Goal: Task Accomplishment & Management: Use online tool/utility

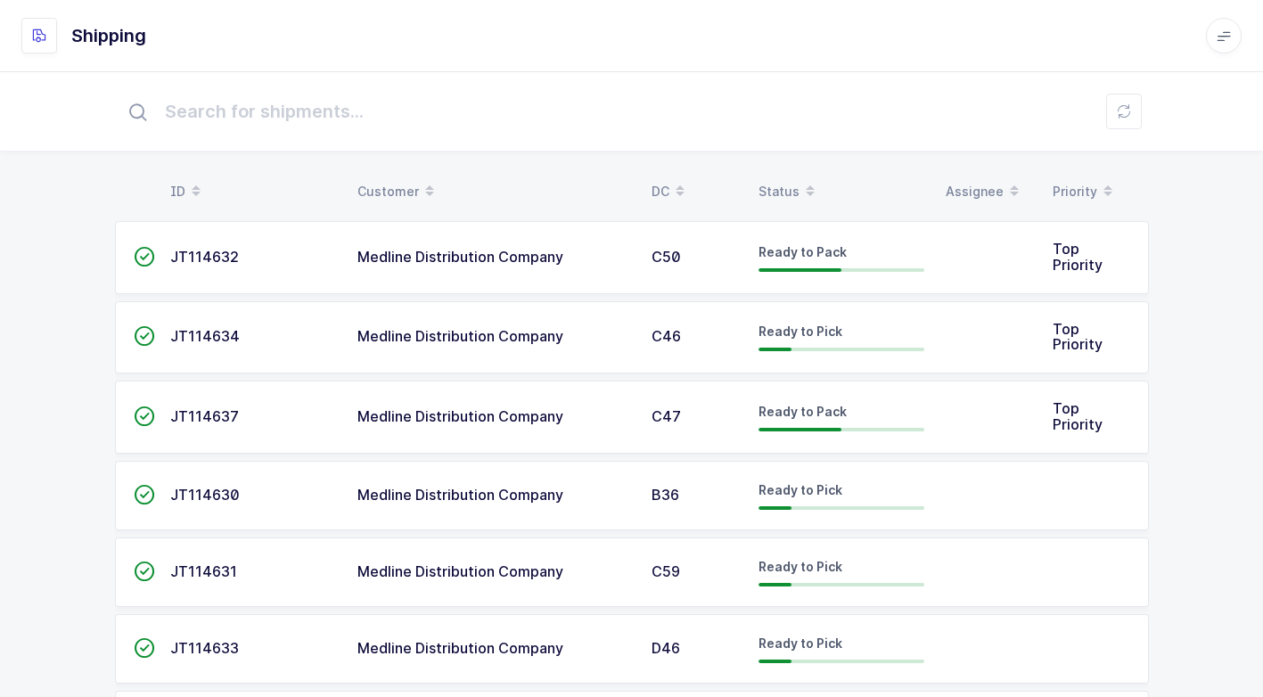
click at [471, 426] on td "Medline Distribution Company" at bounding box center [494, 417] width 294 height 73
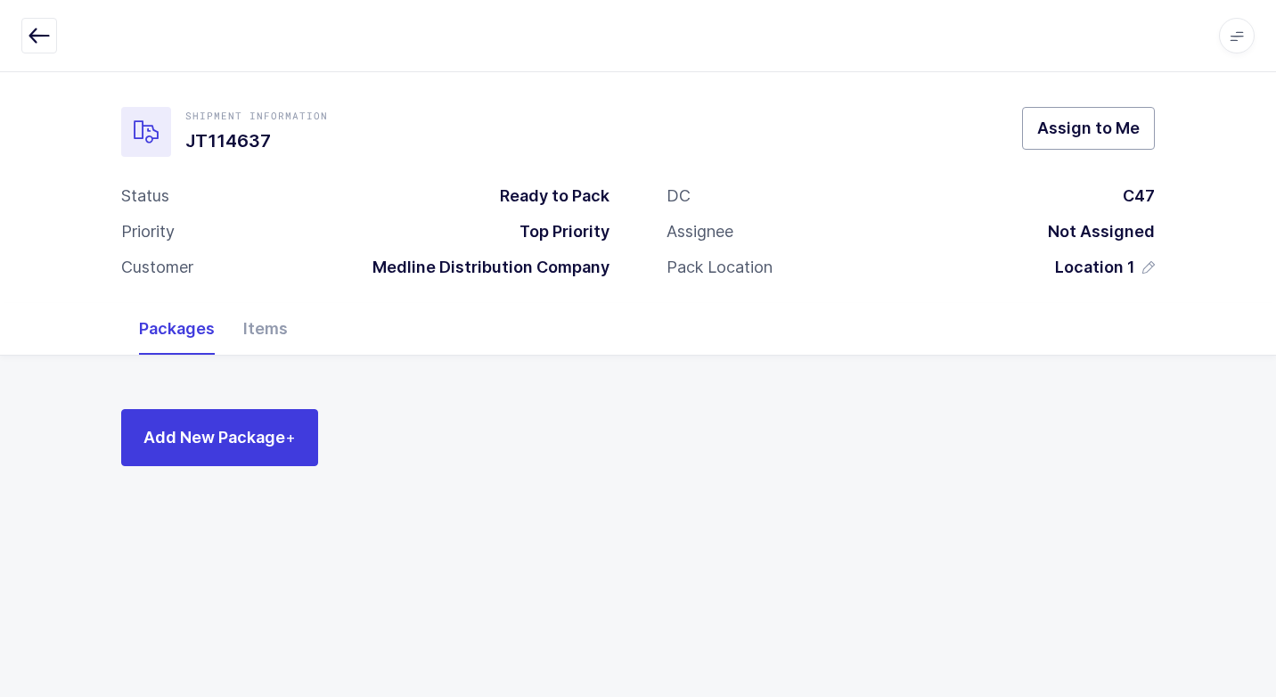
click at [1067, 135] on span "Assign to Me" at bounding box center [1088, 128] width 102 height 22
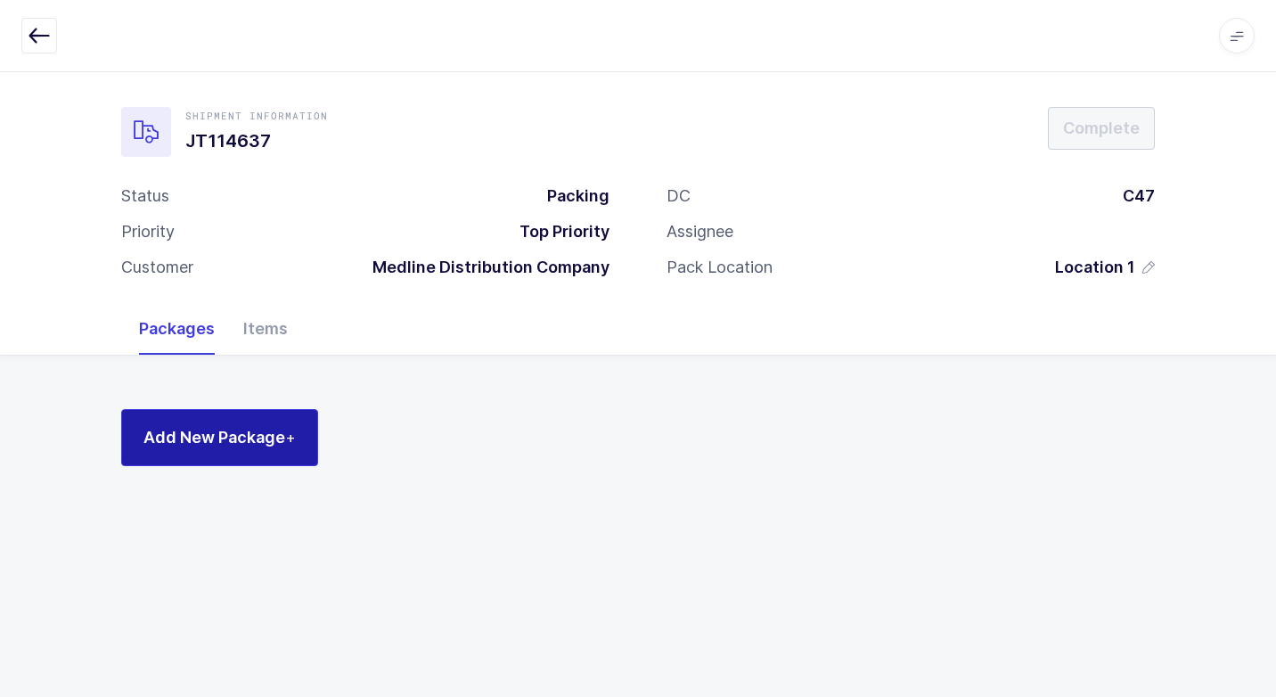
click at [263, 439] on span "Add New Package +" at bounding box center [219, 437] width 152 height 22
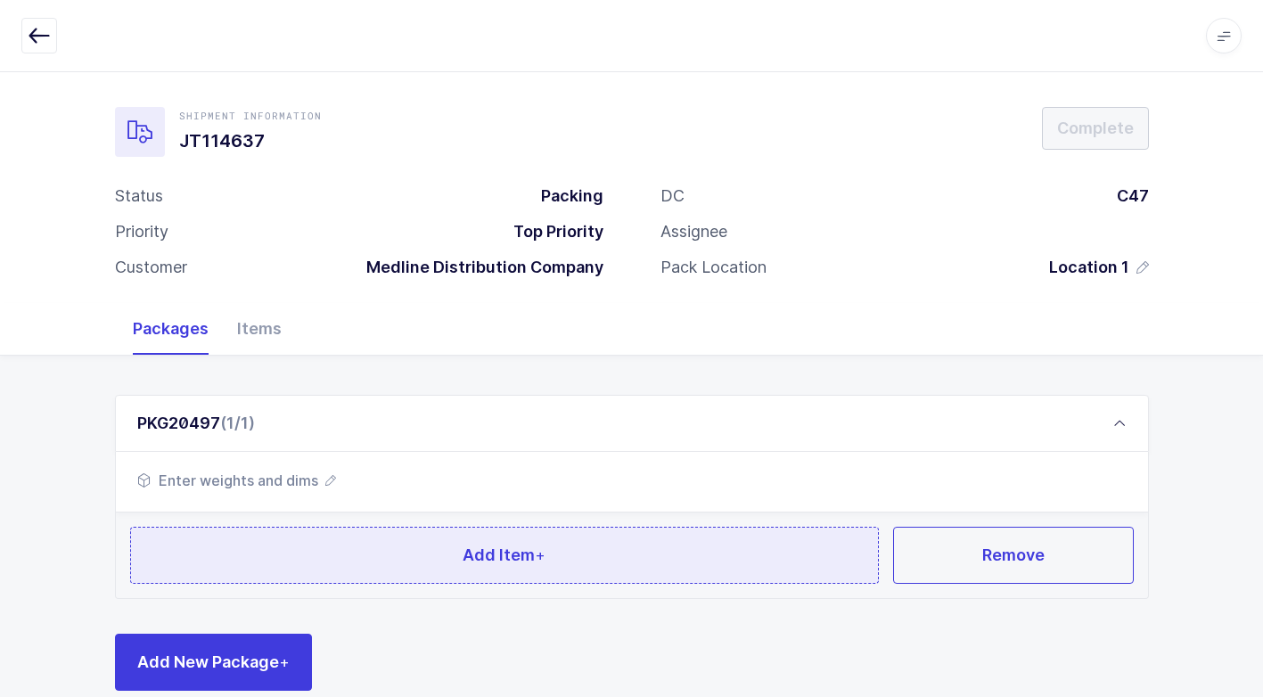
click at [471, 561] on span "Add Item +" at bounding box center [504, 555] width 83 height 22
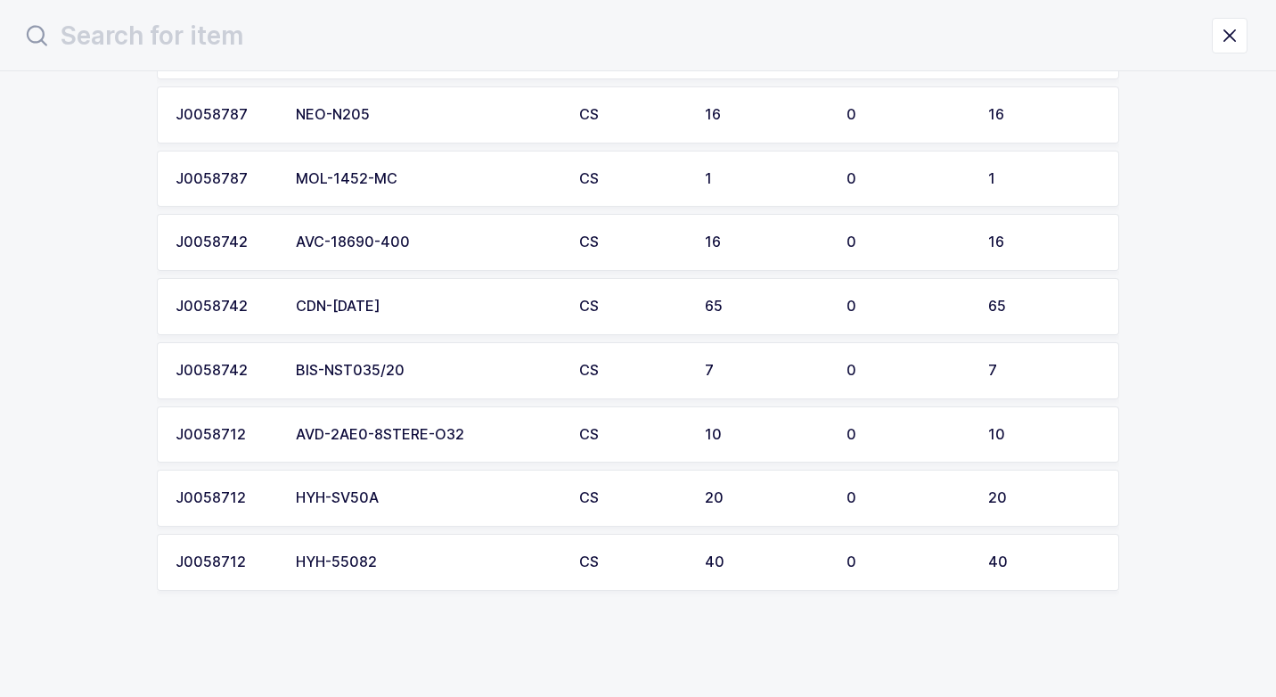
scroll to position [173, 0]
click at [427, 576] on td "HYH-55082" at bounding box center [426, 561] width 283 height 57
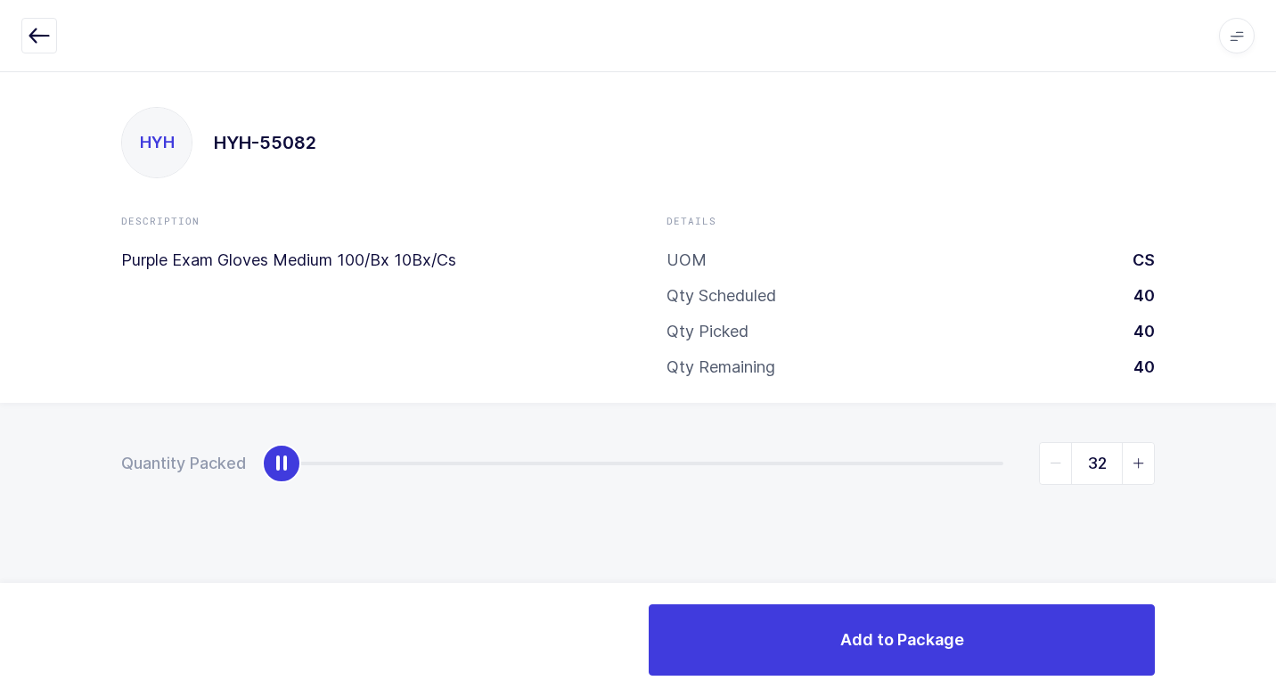
type input "40"
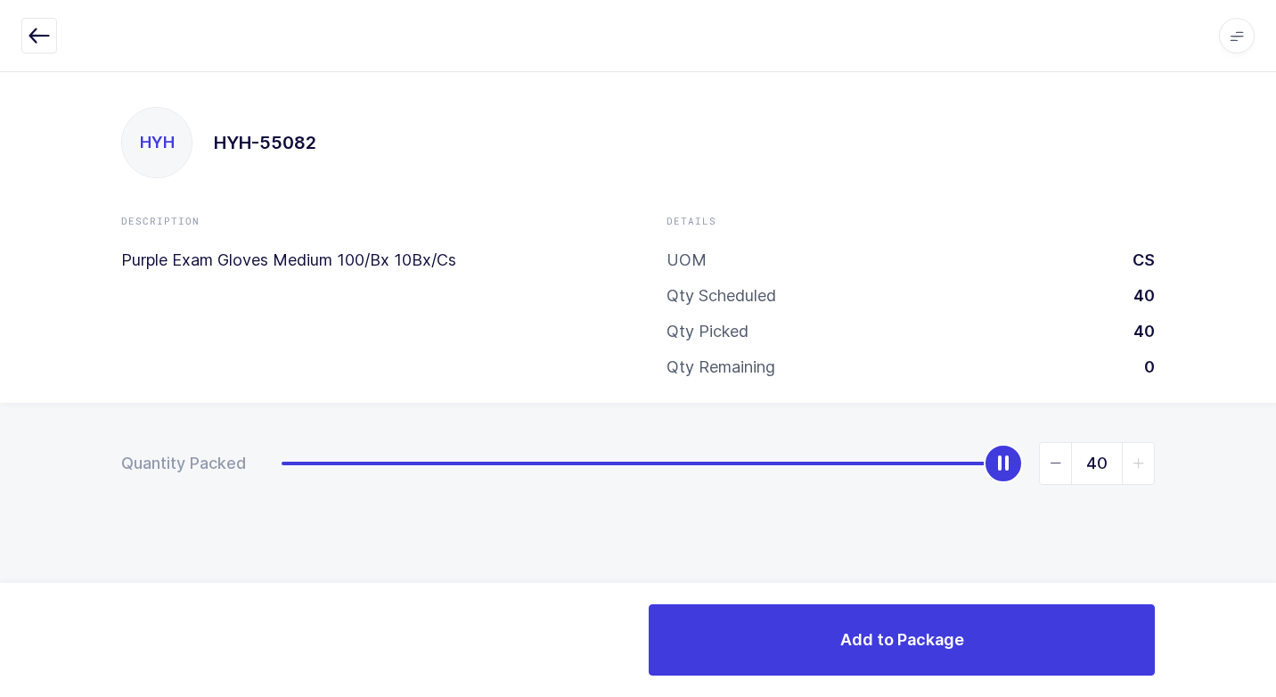
drag, startPoint x: 296, startPoint y: 470, endPoint x: 1279, endPoint y: 425, distance: 984.0
click at [1275, 425] on html "Apps Core [GEOGRAPHIC_DATA] Admin Mission Control Purchasing [PERSON_NAME] Logo…" at bounding box center [638, 348] width 1276 height 697
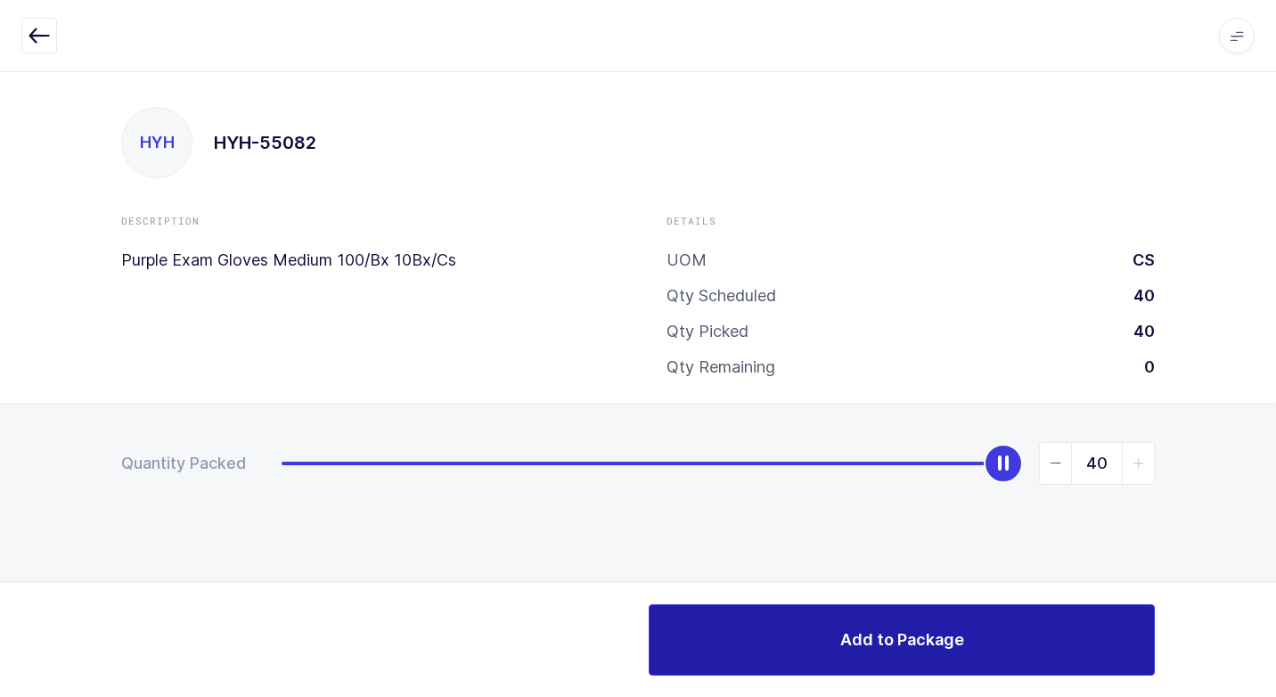
click at [819, 652] on button "Add to Package" at bounding box center [902, 639] width 506 height 71
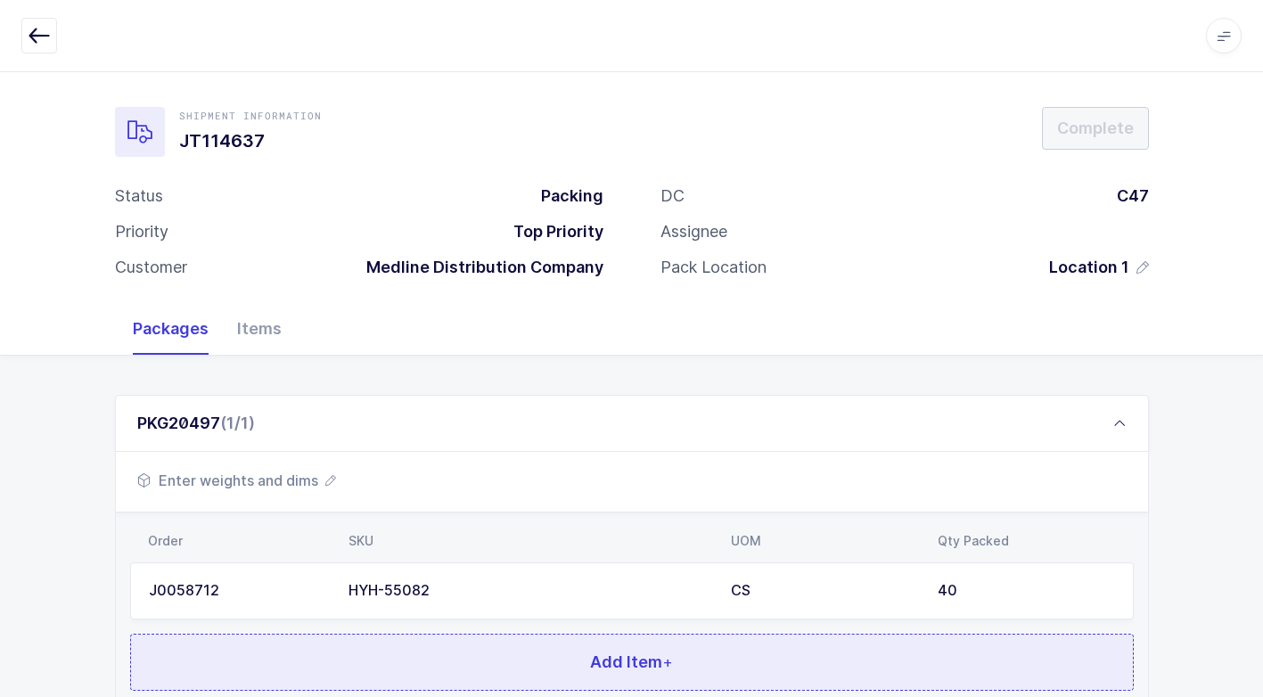
click at [528, 681] on button "Add Item +" at bounding box center [631, 662] width 1003 height 57
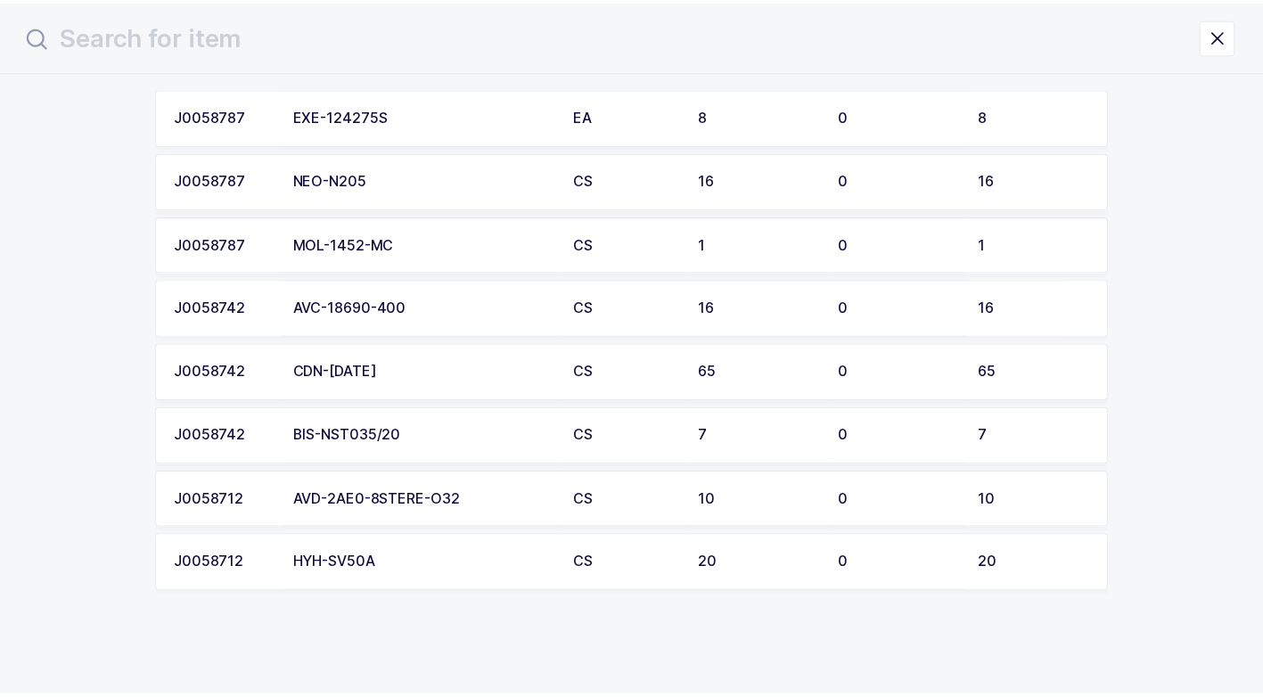
scroll to position [109, 0]
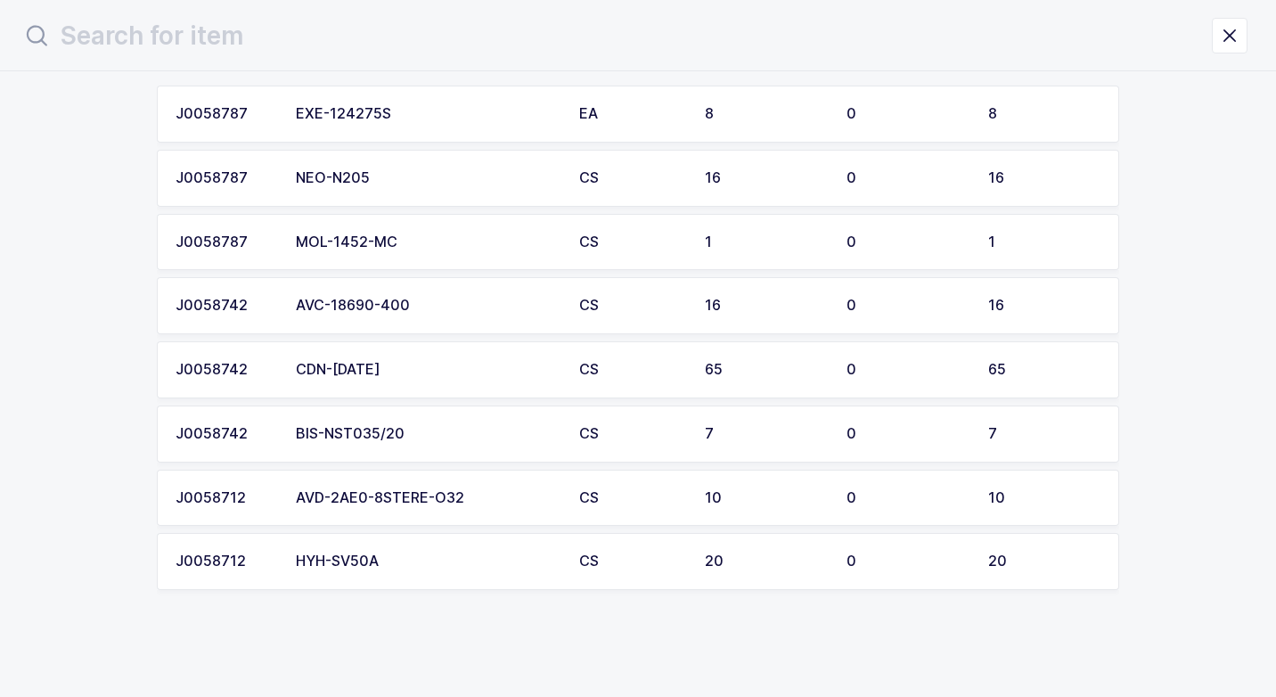
click at [362, 563] on div "HYH-SV50A" at bounding box center [427, 561] width 262 height 16
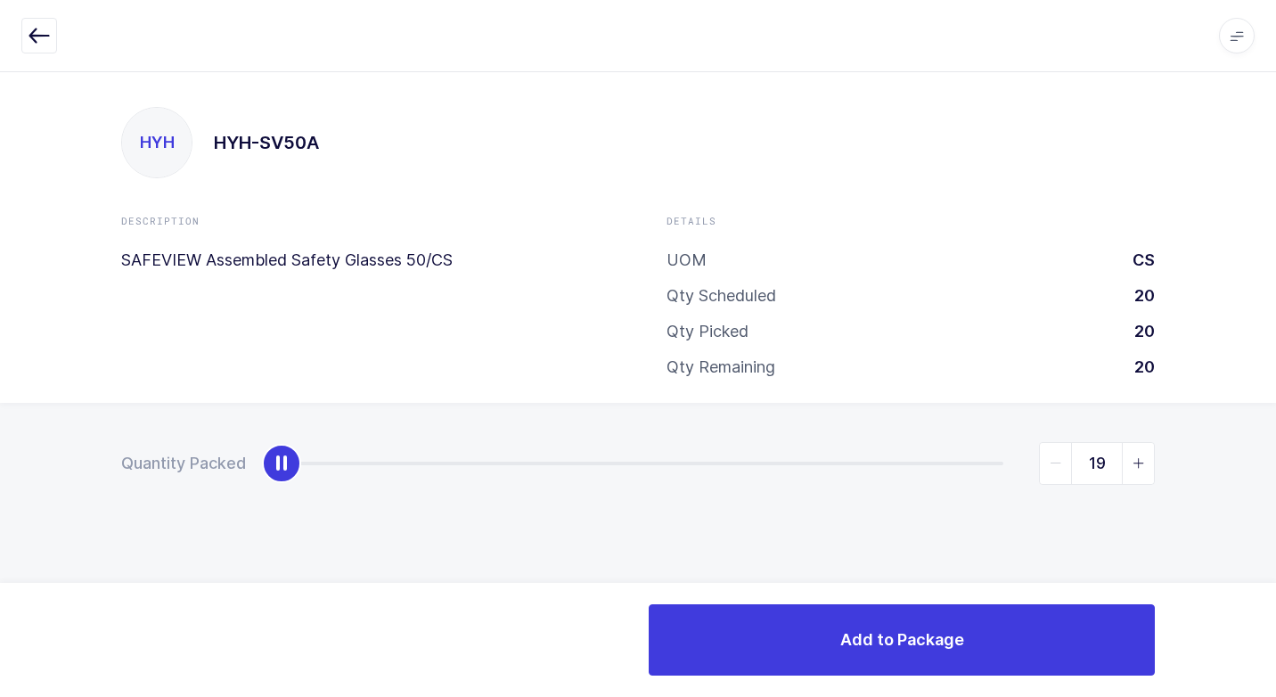
type input "20"
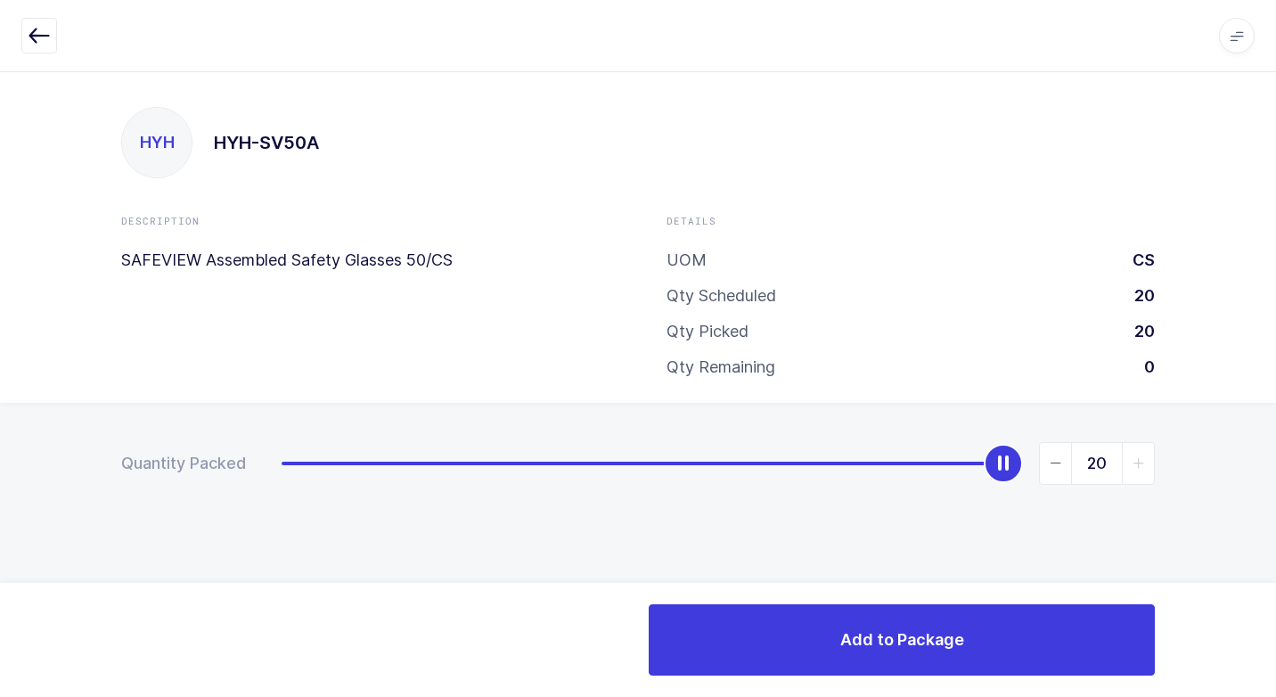
drag, startPoint x: 278, startPoint y: 473, endPoint x: 1221, endPoint y: 554, distance: 946.4
click at [1275, 487] on html "Apps Core [GEOGRAPHIC_DATA] Admin Mission Control Purchasing [PERSON_NAME] Logo…" at bounding box center [638, 348] width 1276 height 697
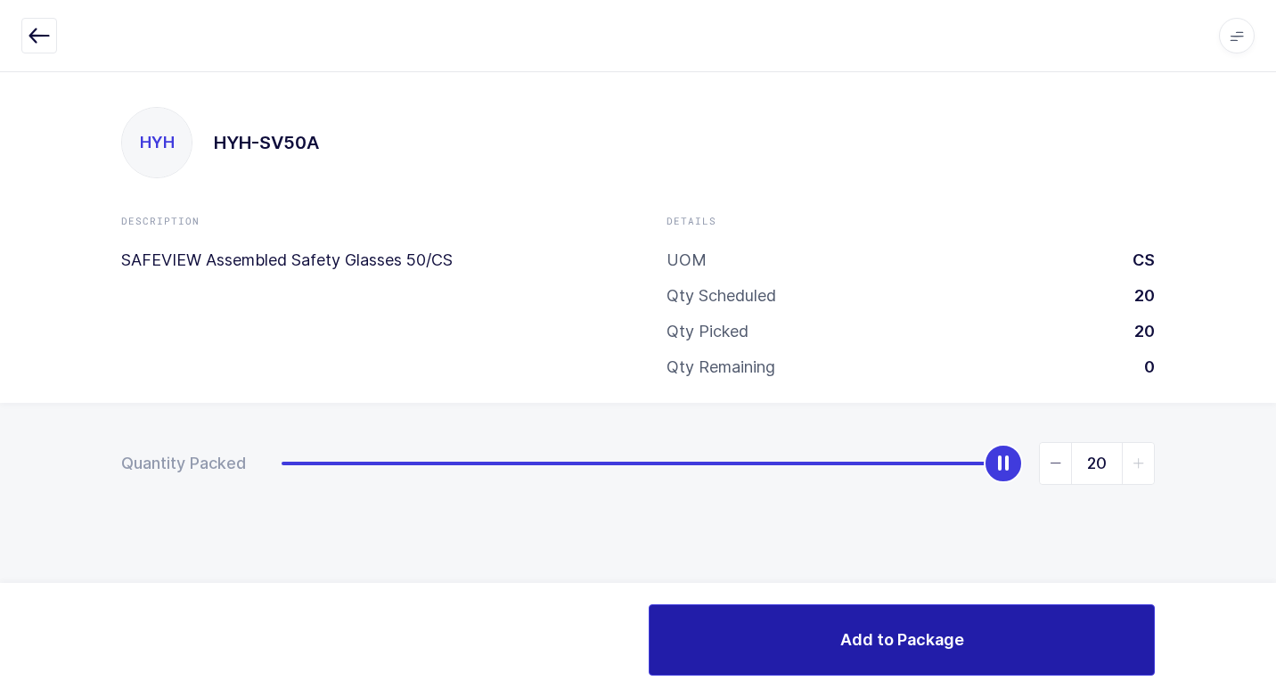
click at [717, 634] on button "Add to Package" at bounding box center [902, 639] width 506 height 71
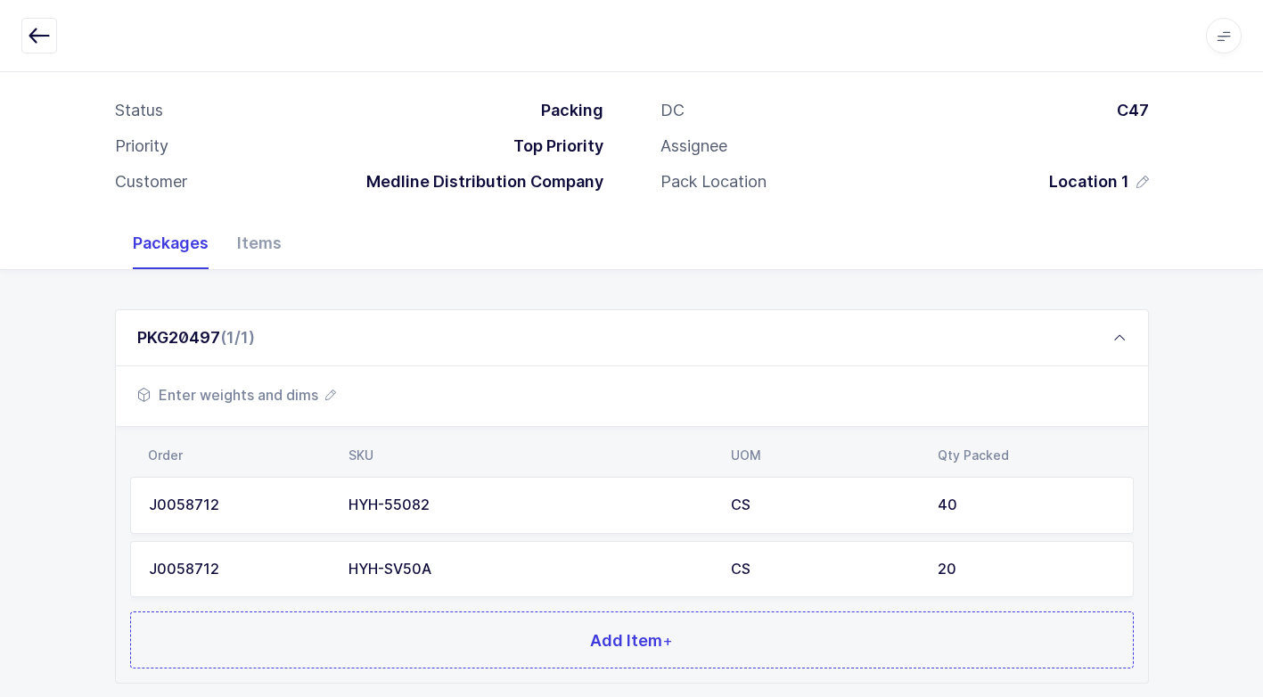
scroll to position [200, 0]
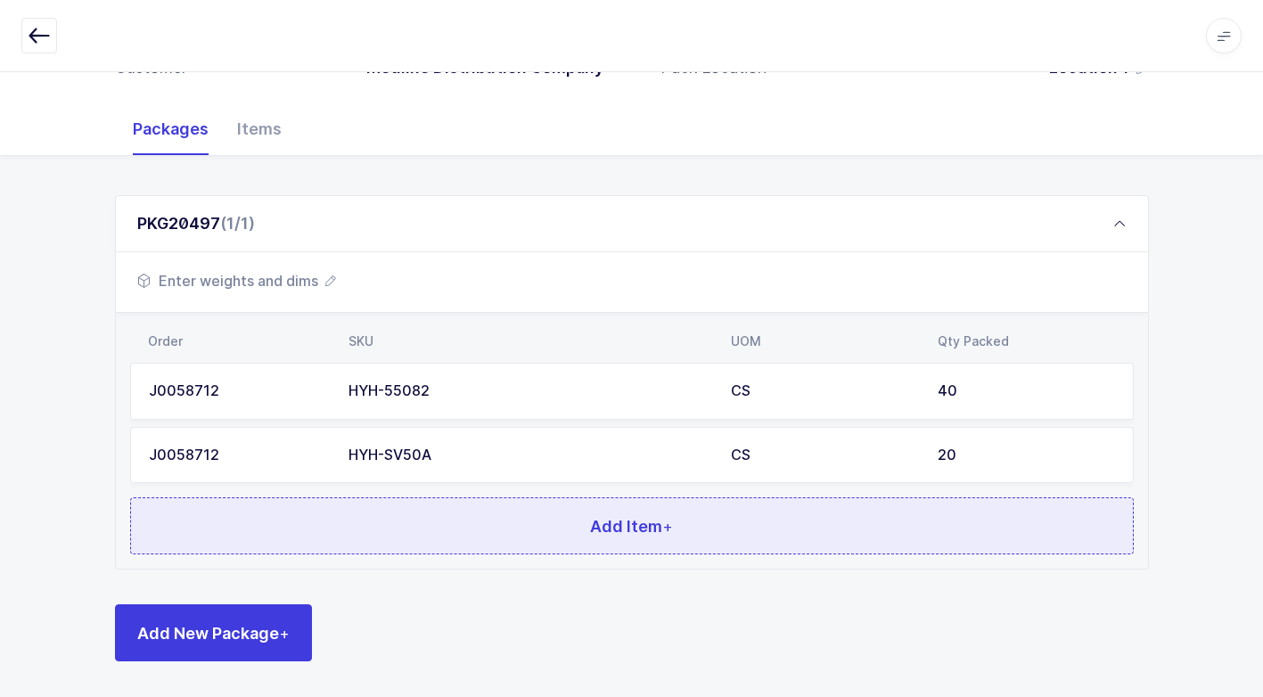
click at [441, 519] on button "Add Item +" at bounding box center [631, 525] width 1003 height 57
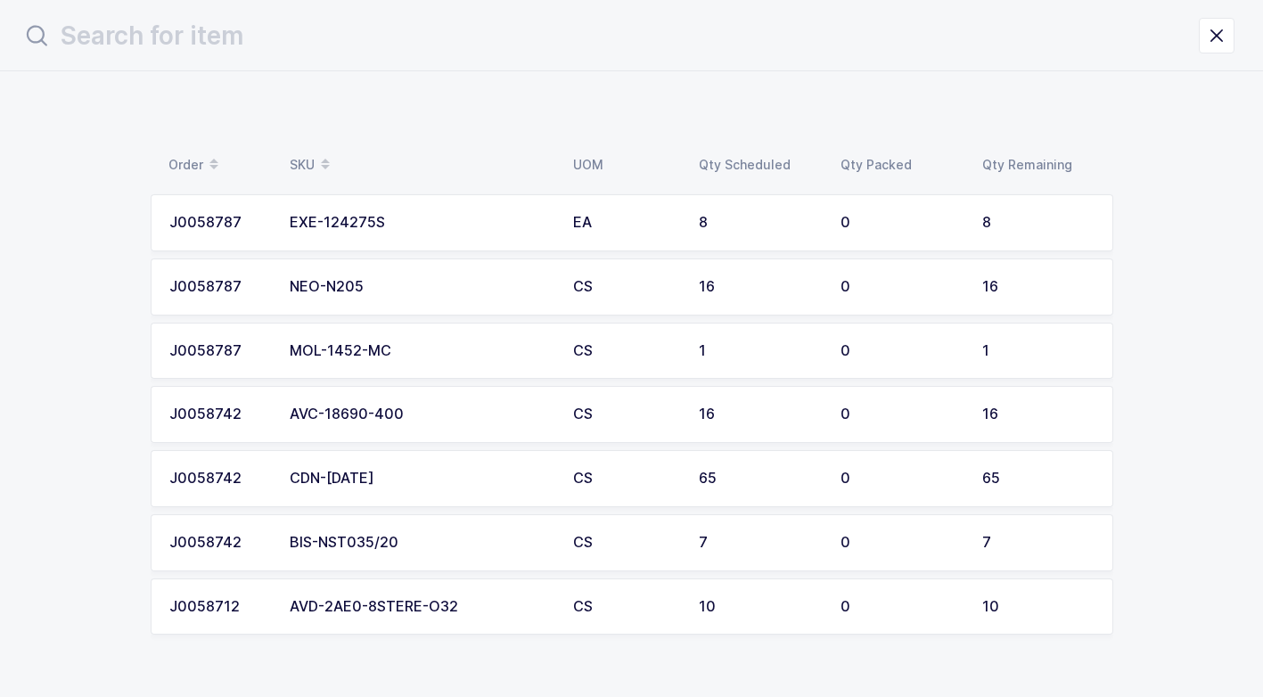
scroll to position [0, 0]
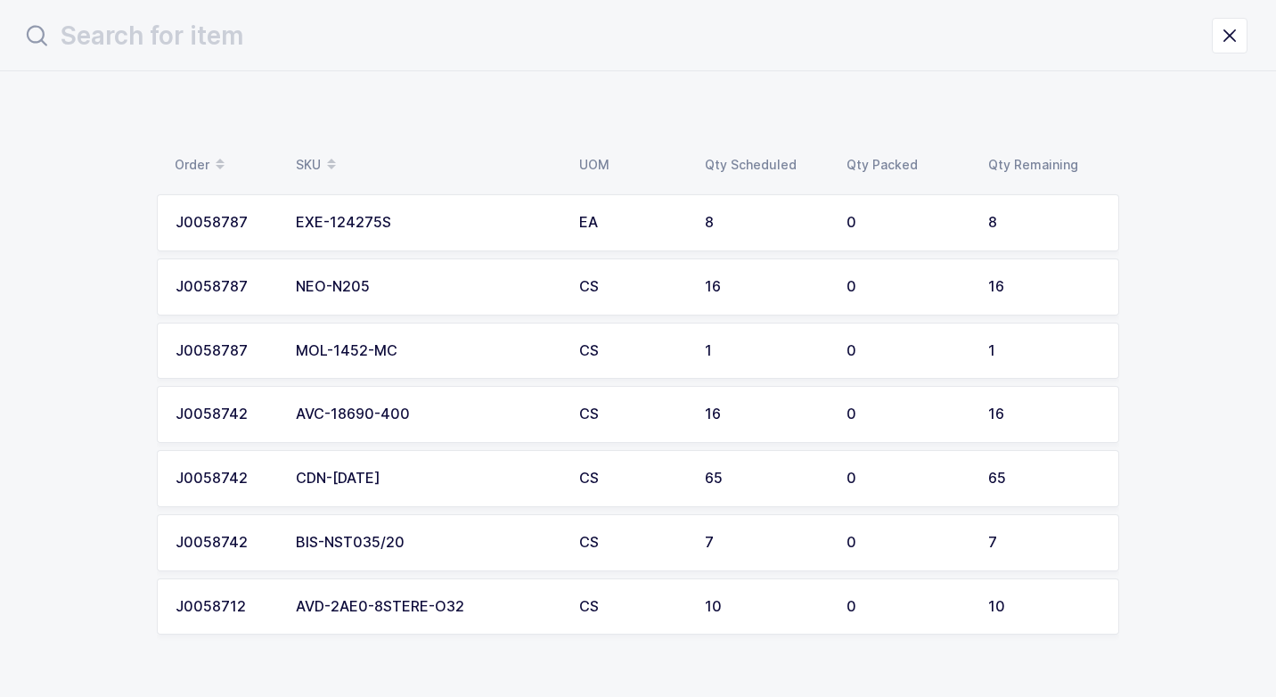
click at [420, 547] on div "BIS-NST035/20" at bounding box center [427, 543] width 262 height 16
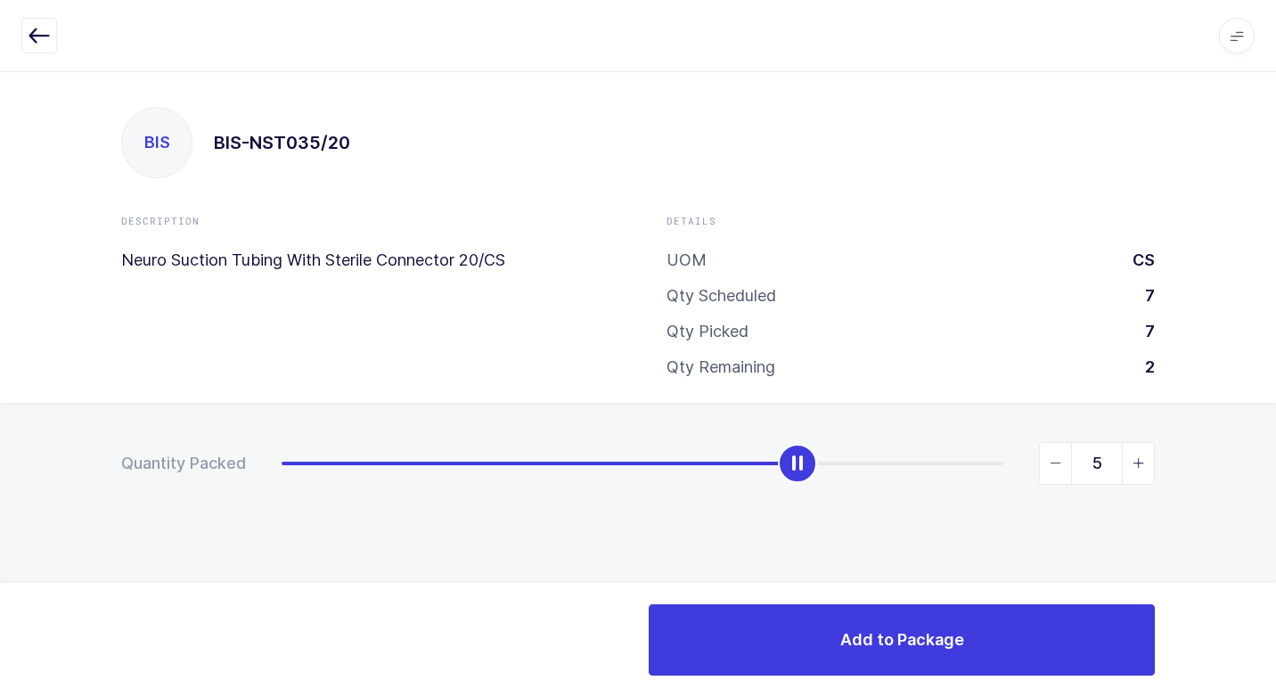
type input "7"
drag, startPoint x: 290, startPoint y: 464, endPoint x: 1063, endPoint y: 594, distance: 784.3
click at [1209, 503] on div "Quantity Packed 7" at bounding box center [638, 526] width 1276 height 246
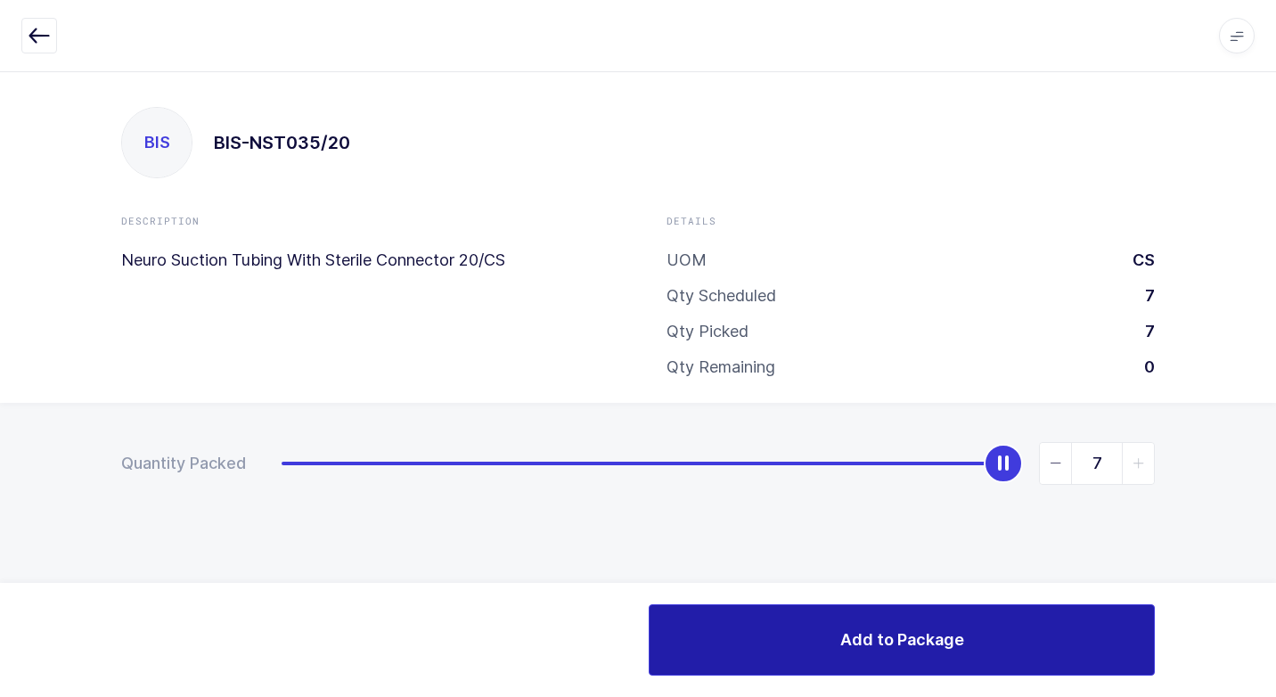
click at [715, 665] on button "Add to Package" at bounding box center [902, 639] width 506 height 71
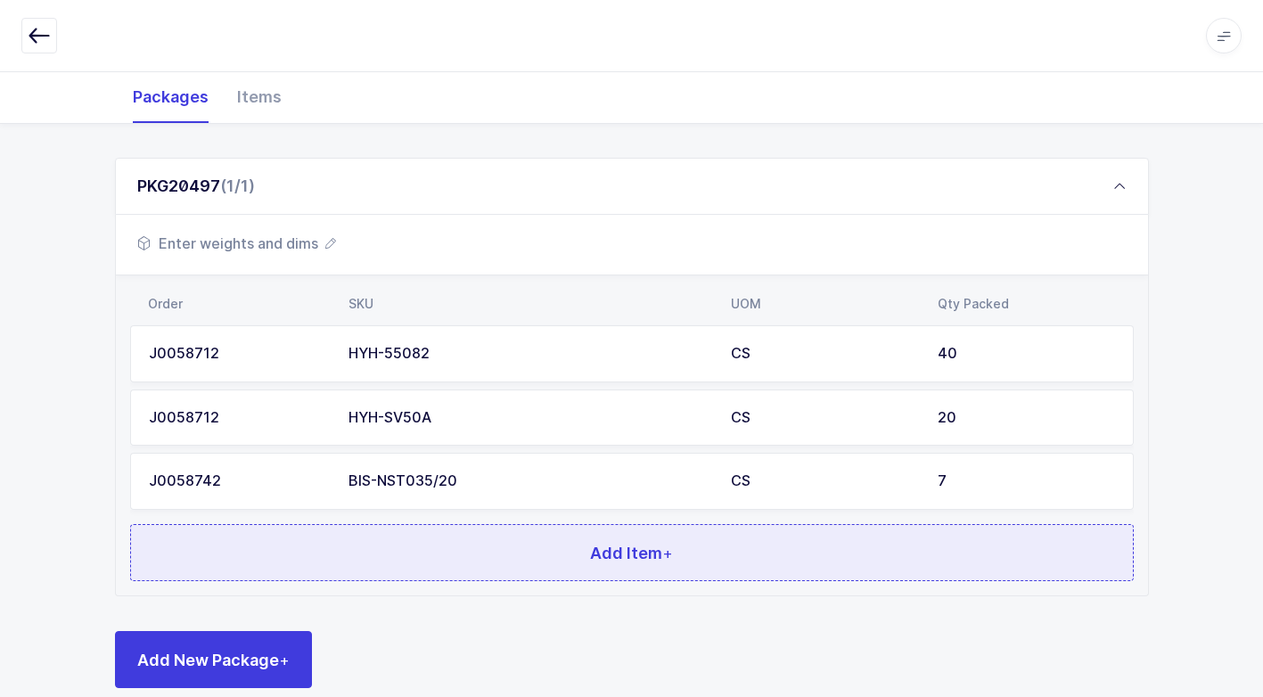
scroll to position [264, 0]
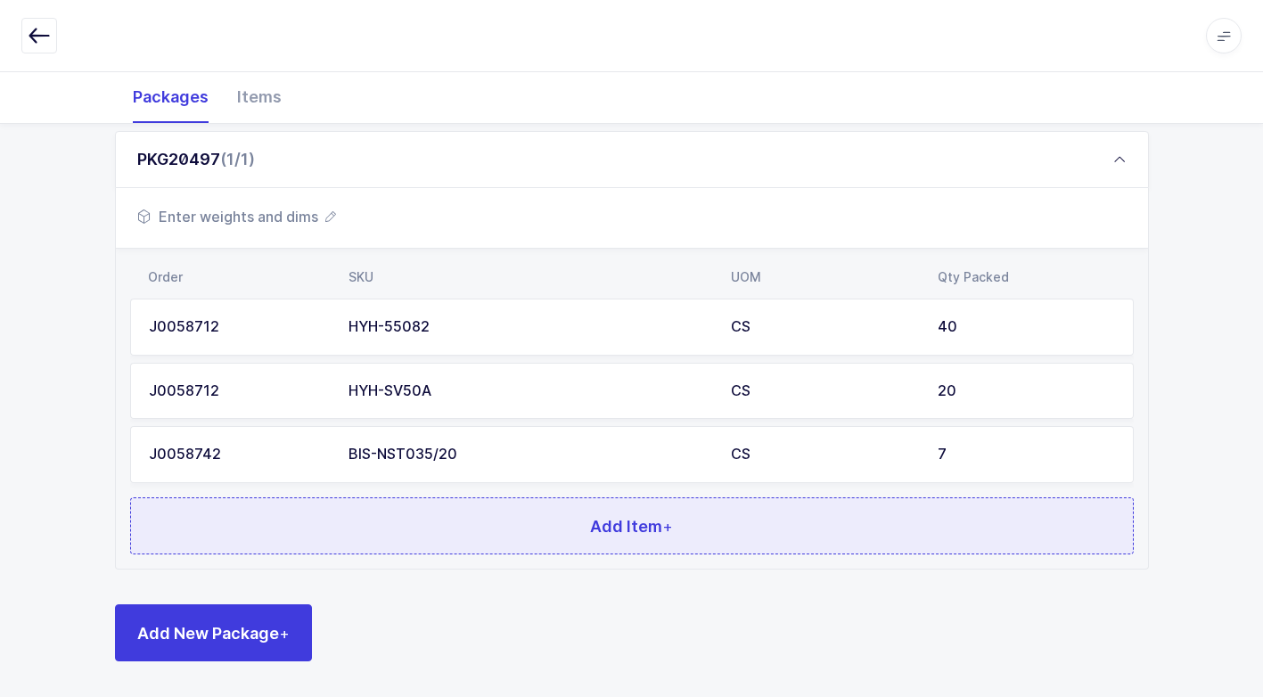
click at [434, 523] on button "Add Item +" at bounding box center [631, 525] width 1003 height 57
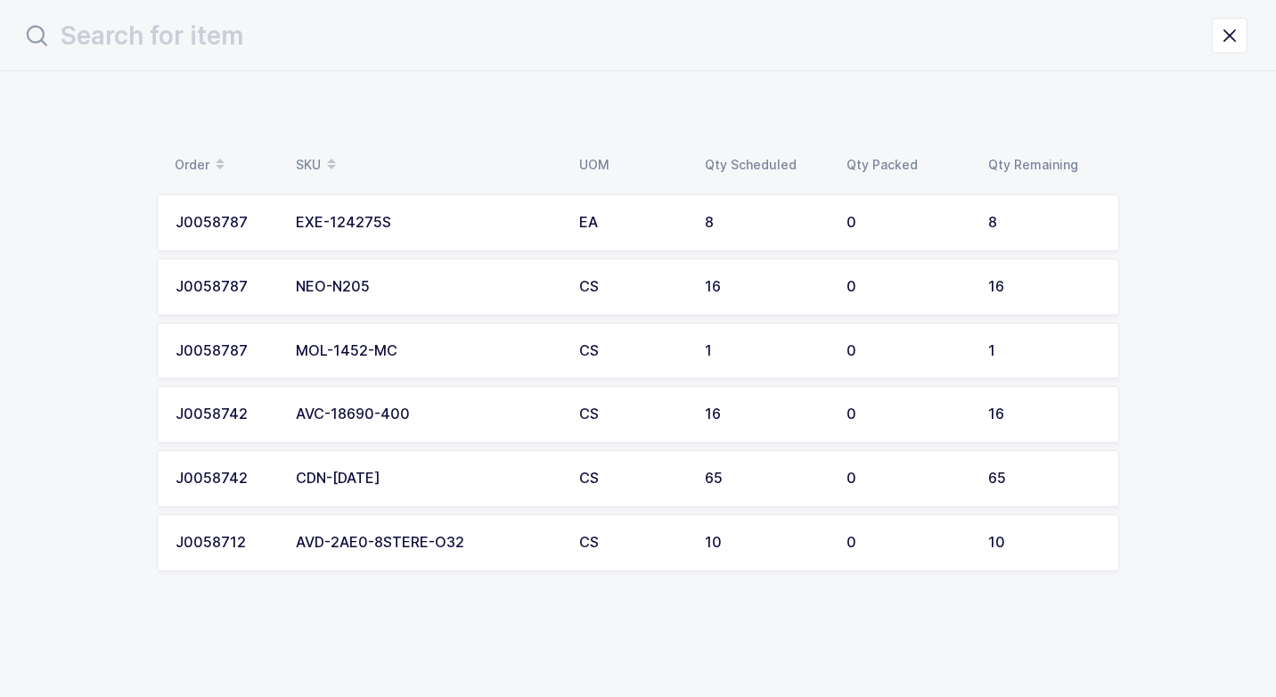
click at [396, 552] on td "AVD-2AE0-8STERE-O32" at bounding box center [426, 542] width 283 height 57
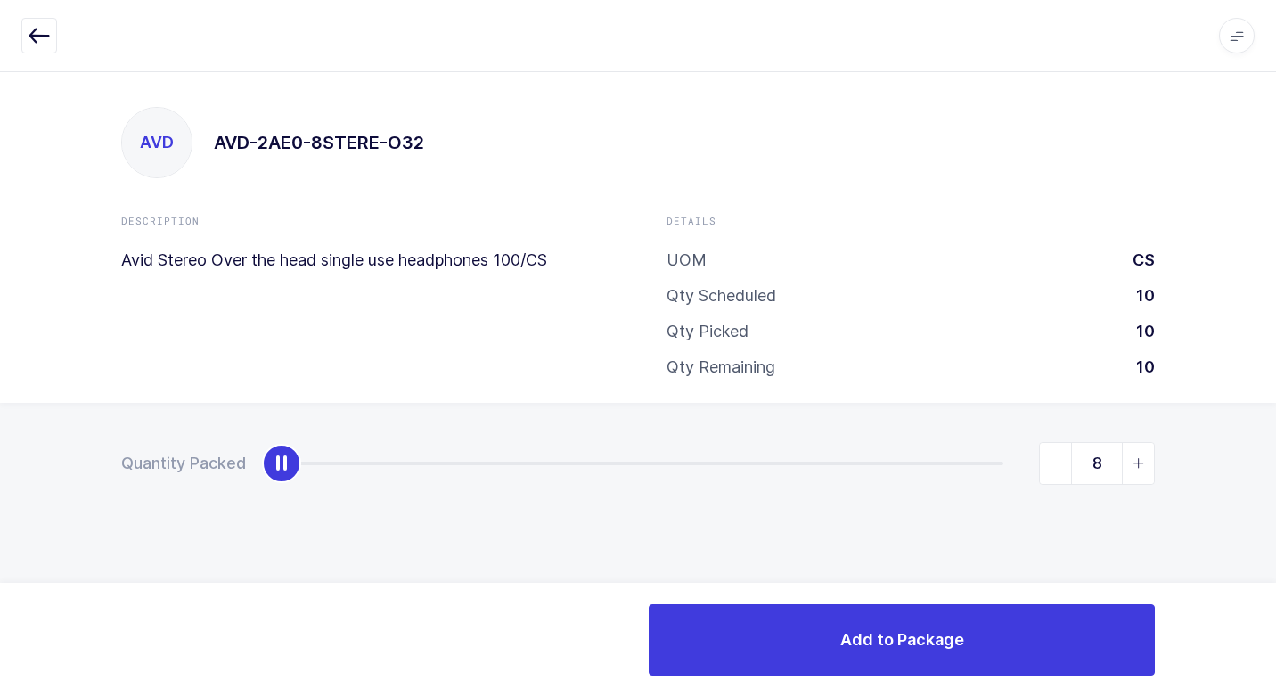
type input "10"
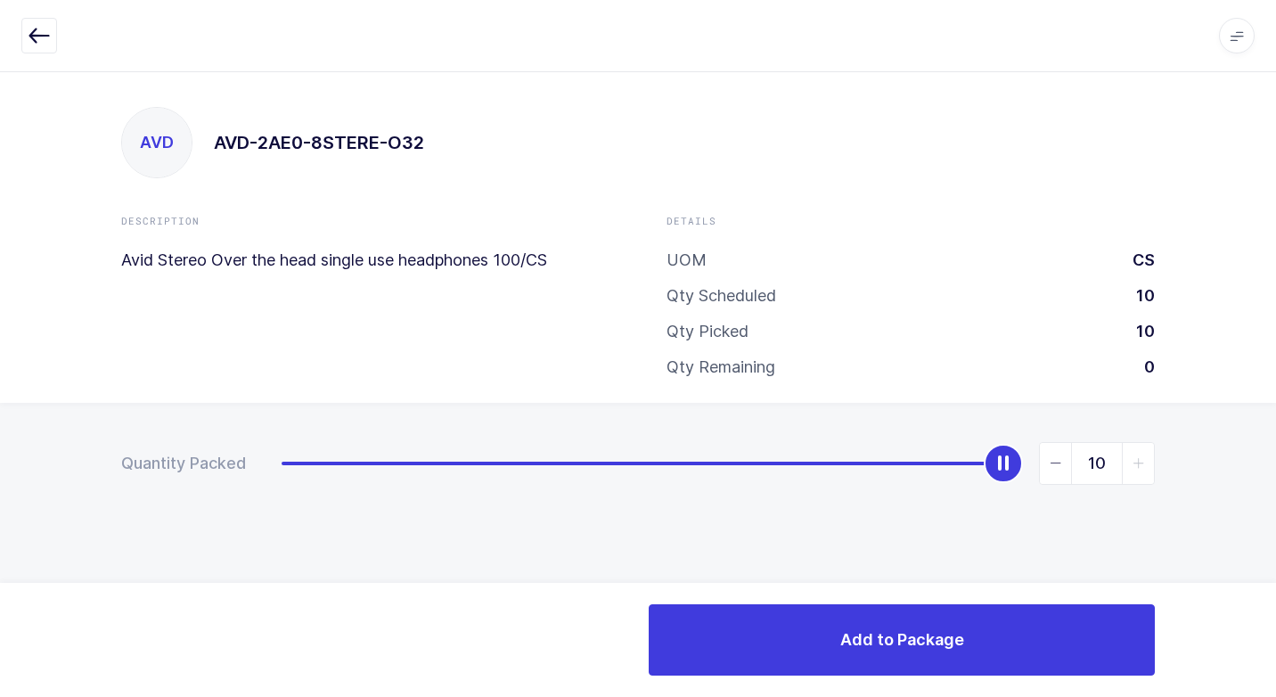
drag, startPoint x: 285, startPoint y: 471, endPoint x: 950, endPoint y: 586, distance: 674.7
click at [1235, 421] on div "Quantity Packed 10" at bounding box center [638, 526] width 1276 height 246
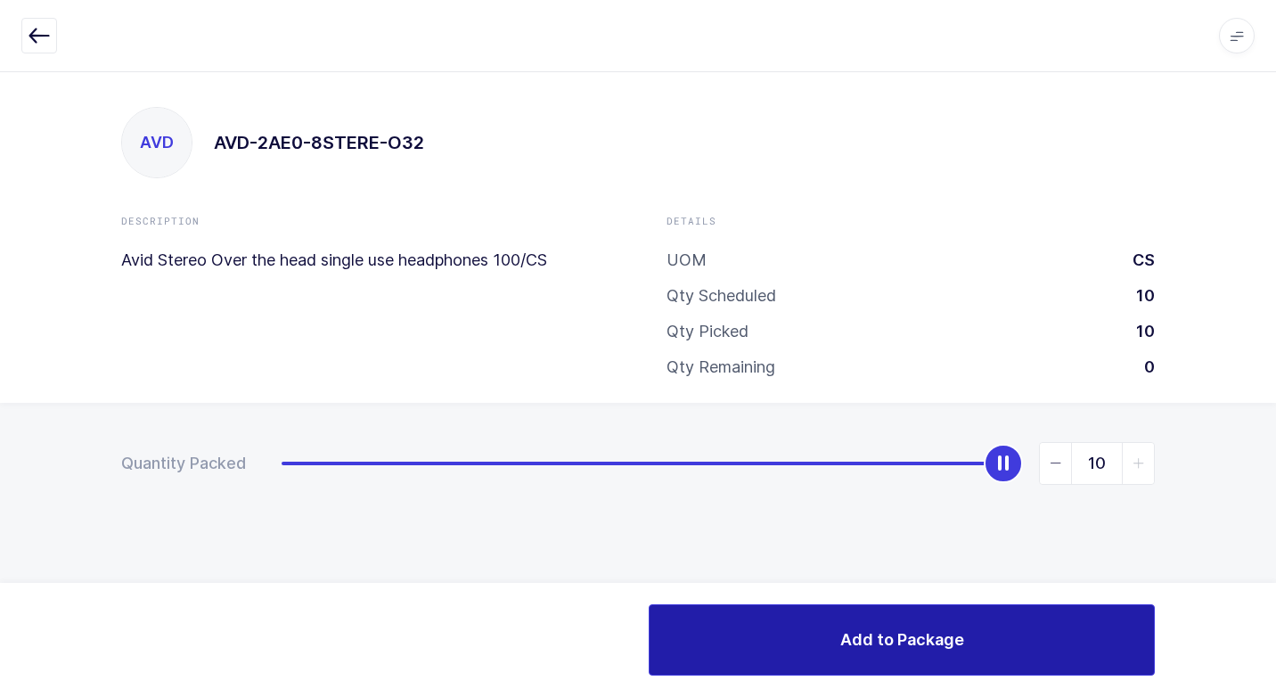
click at [710, 645] on button "Add to Package" at bounding box center [902, 639] width 506 height 71
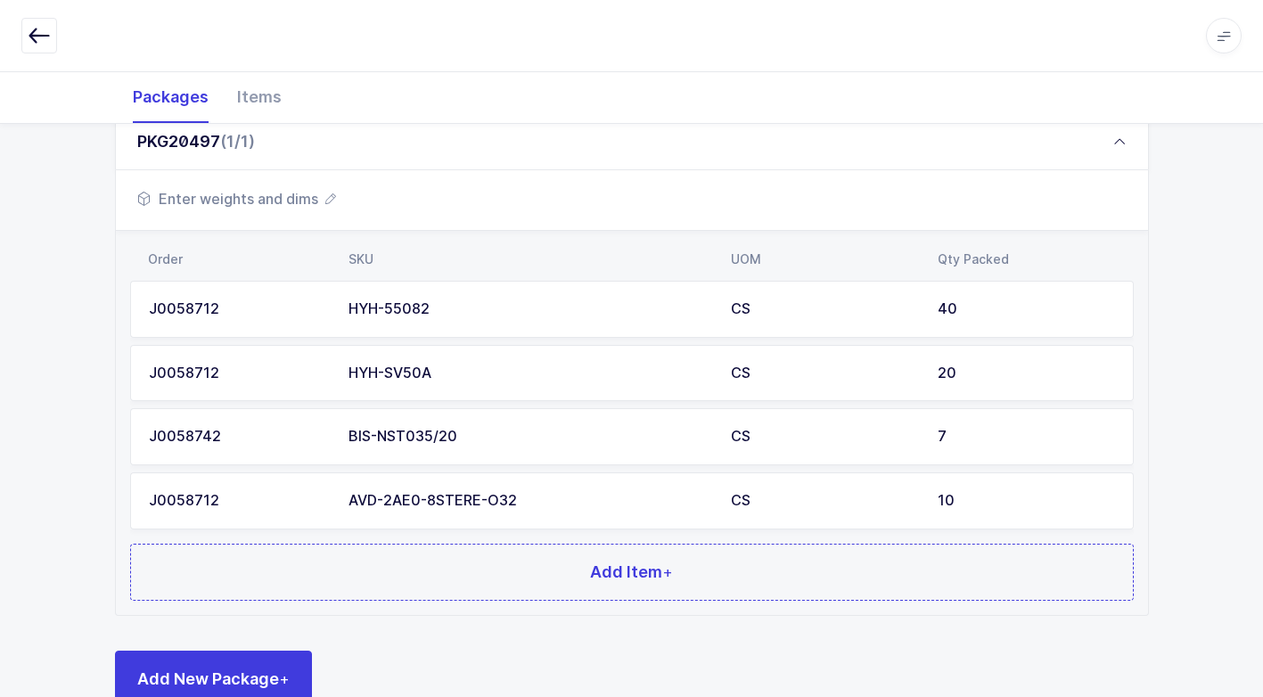
scroll to position [239, 0]
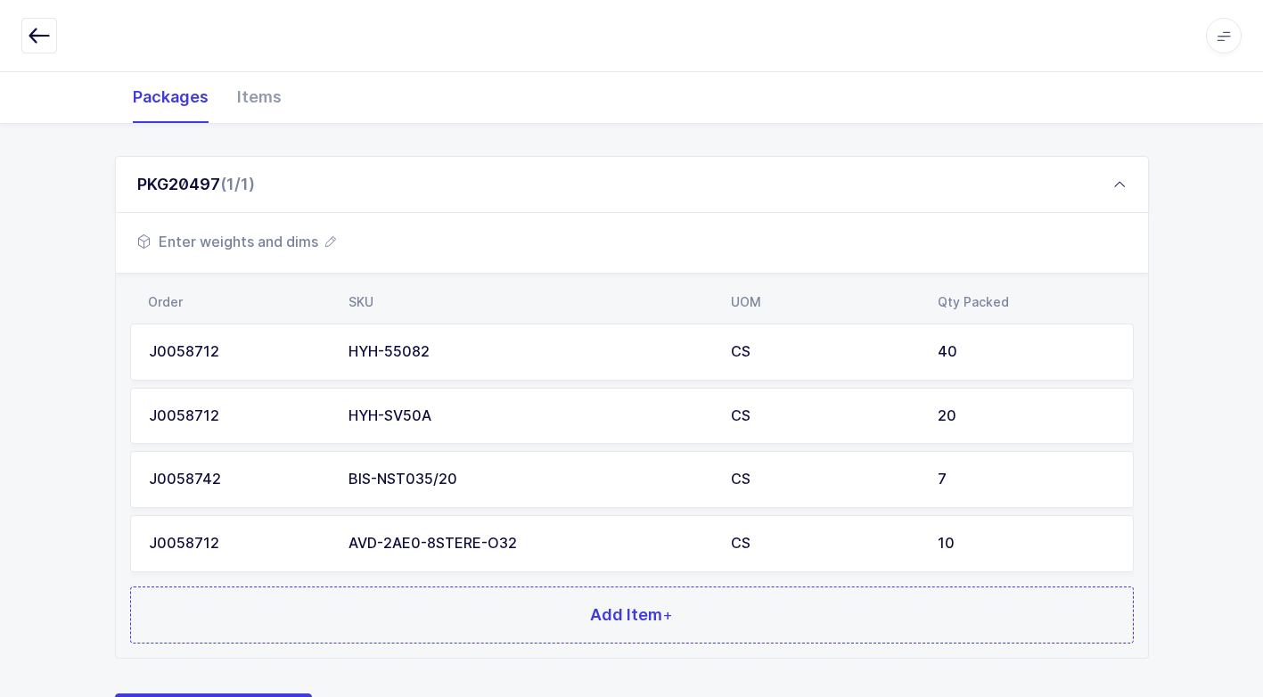
click at [286, 242] on span "Enter weights and dims" at bounding box center [236, 241] width 199 height 21
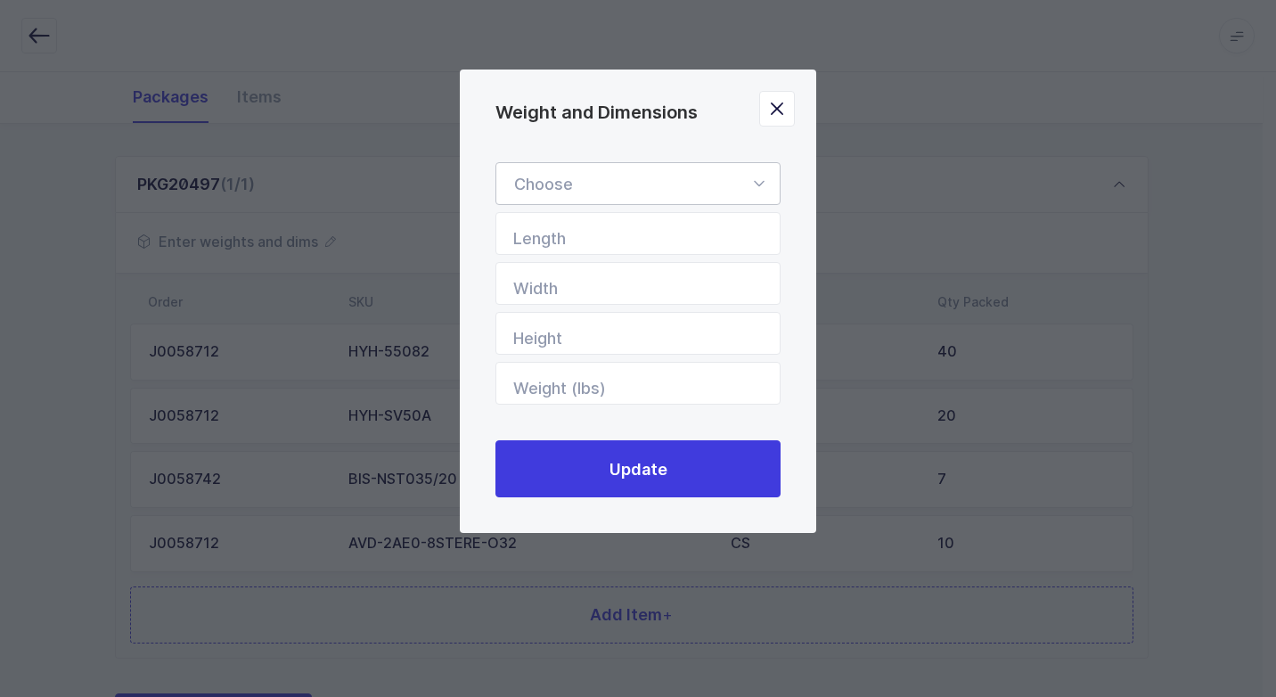
click at [762, 181] on icon "Weight and Dimensions" at bounding box center [759, 183] width 22 height 43
click at [629, 230] on span "Standard Pallet" at bounding box center [571, 234] width 115 height 19
type input "Standard Pallet"
type input "48"
type input "40"
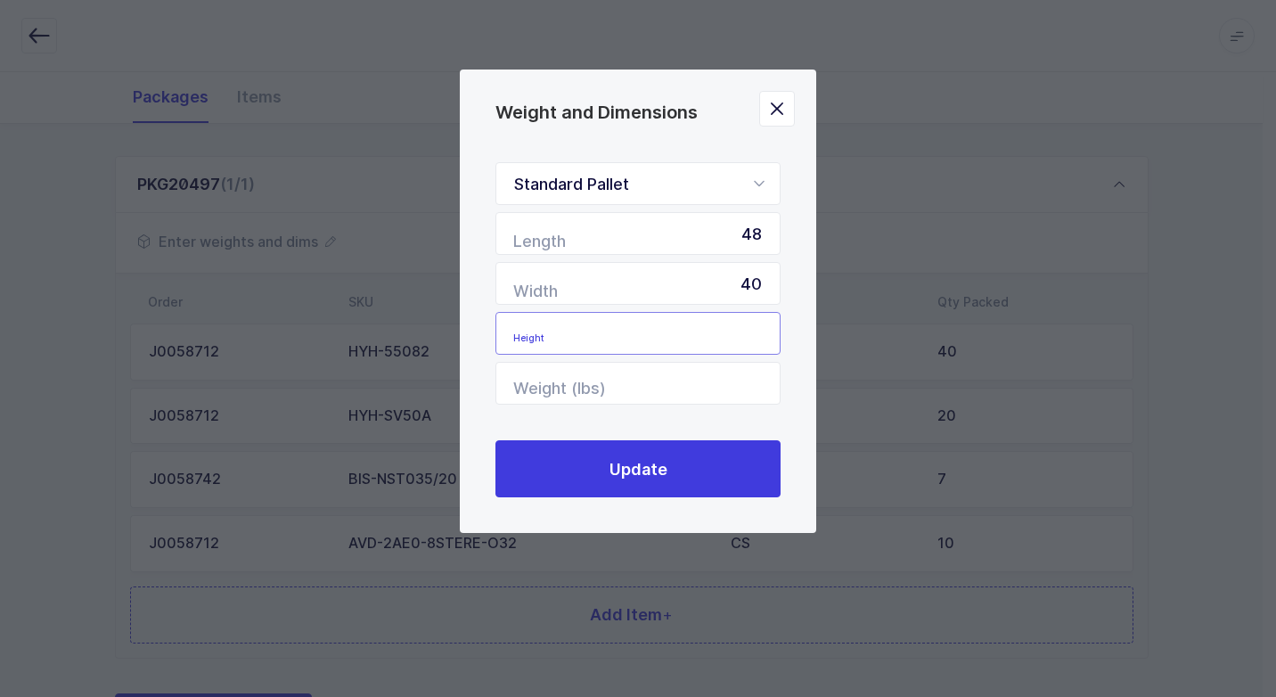
click at [732, 339] on input "Height" at bounding box center [638, 333] width 285 height 43
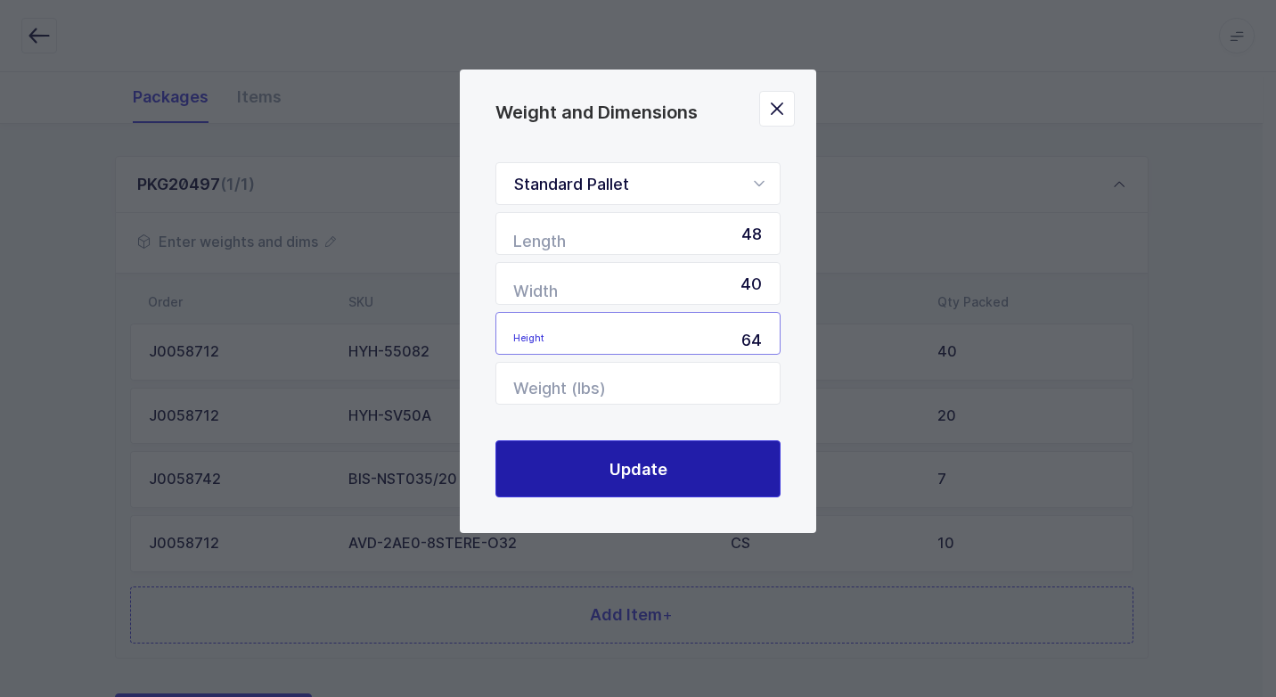
type input "64"
click at [708, 486] on button "Update" at bounding box center [638, 468] width 285 height 57
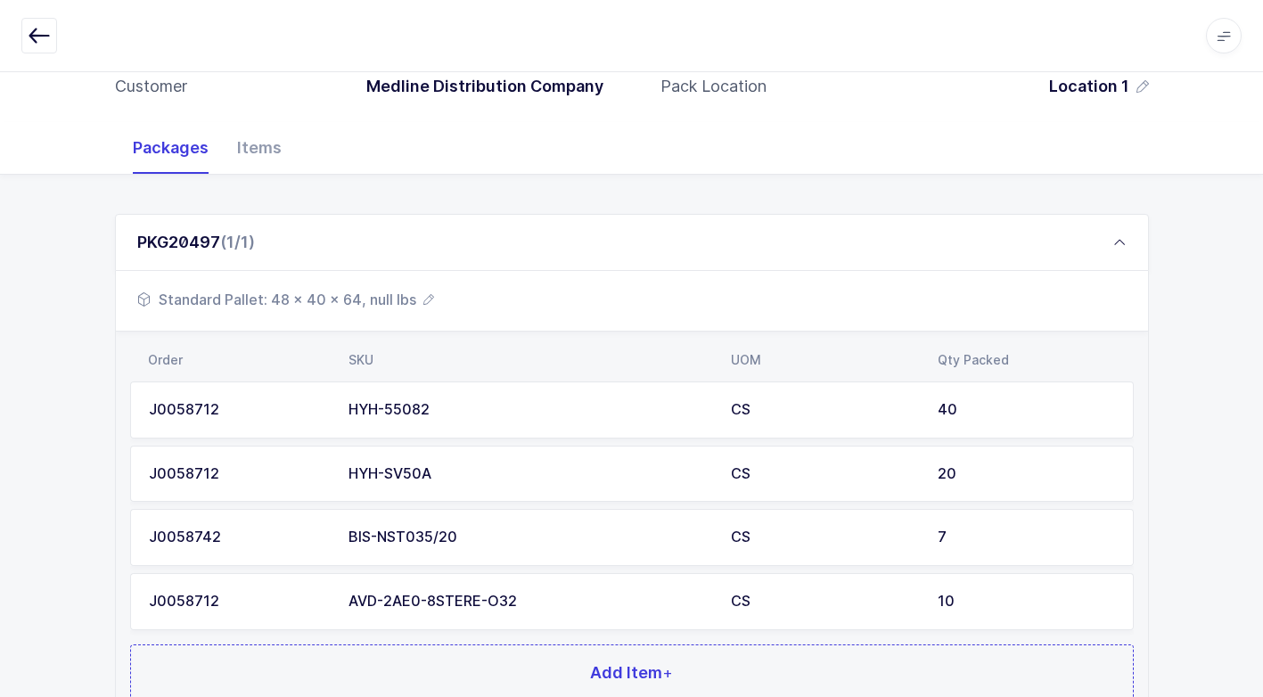
scroll to position [150, 0]
